Goal: Transaction & Acquisition: Purchase product/service

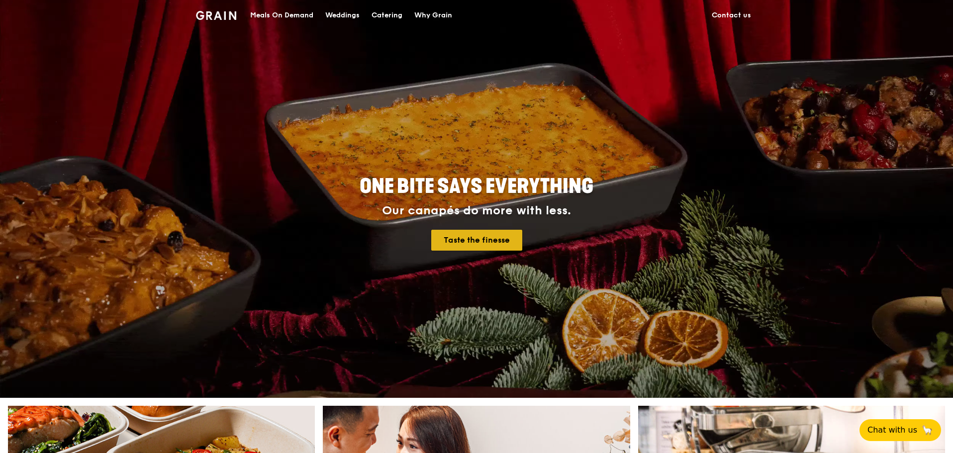
click at [469, 245] on link "Taste the finesse" at bounding box center [476, 240] width 91 height 21
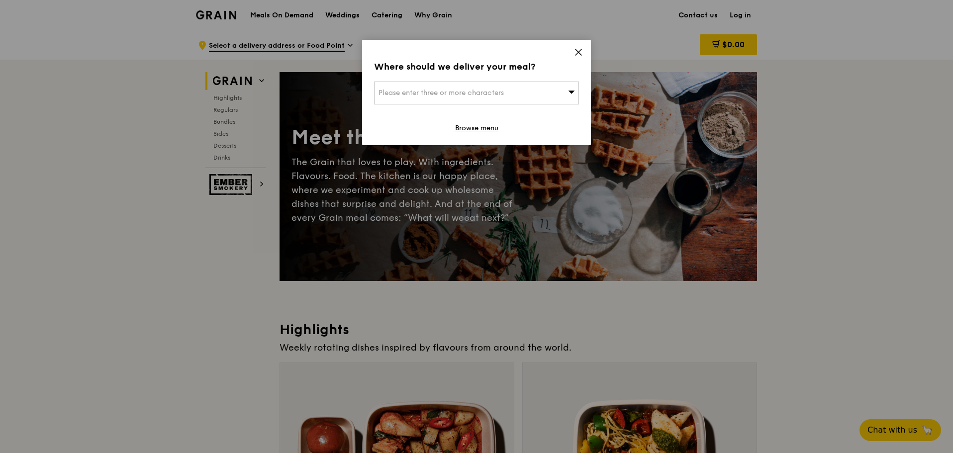
click at [577, 54] on icon at bounding box center [578, 52] width 6 height 6
